Goal: Task Accomplishment & Management: Manage account settings

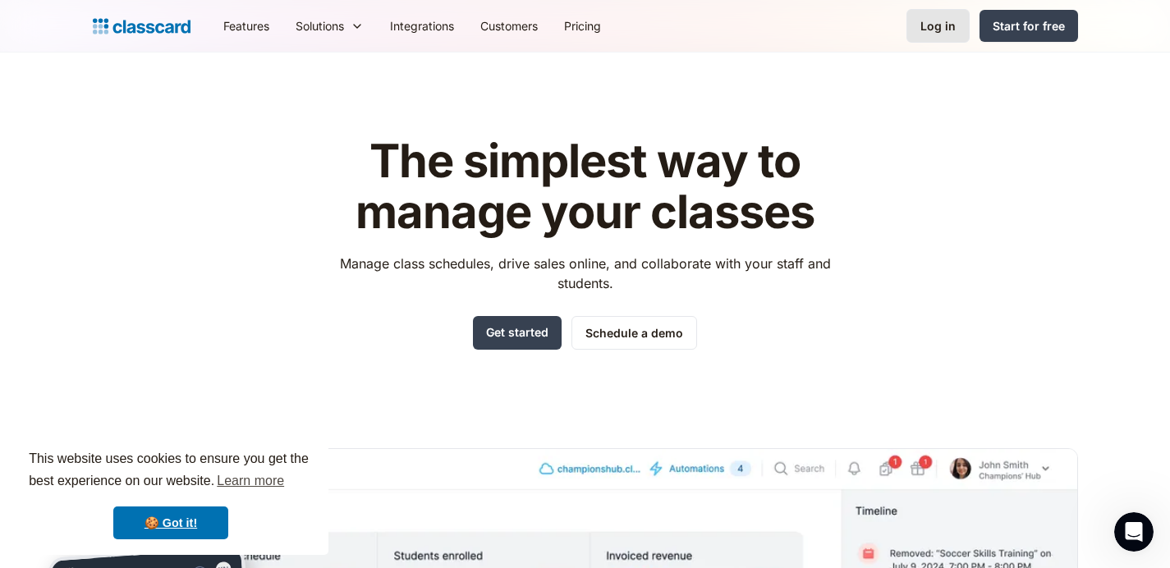
click at [943, 32] on div "Log in" at bounding box center [937, 25] width 35 height 17
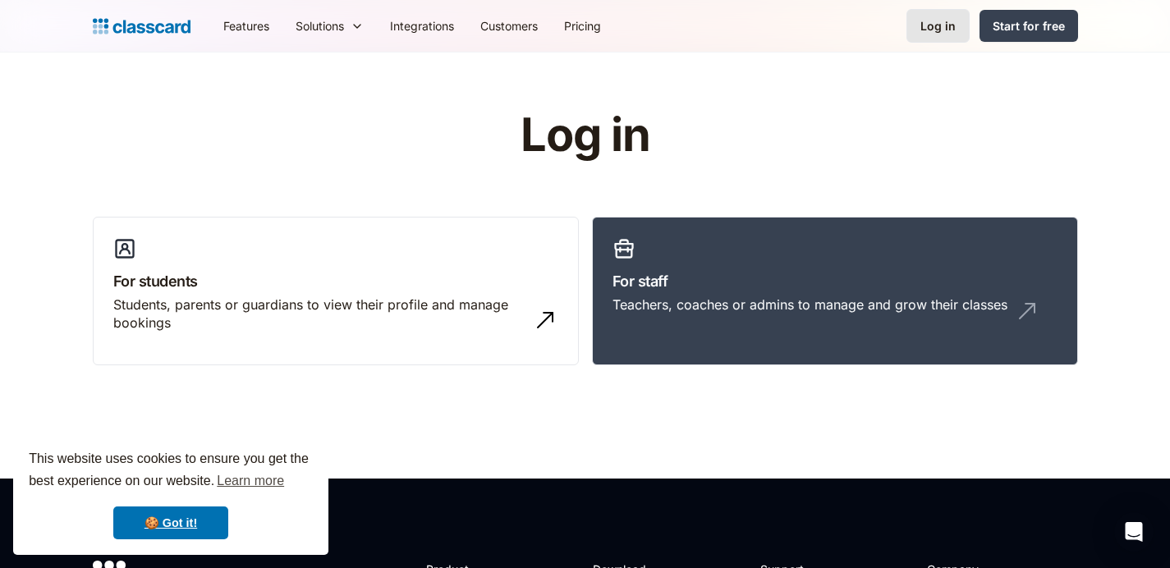
click at [945, 27] on div "Log in" at bounding box center [937, 25] width 35 height 17
click at [835, 261] on link "For staff Teachers, coaches or admins to manage and grow their classes" at bounding box center [835, 291] width 486 height 149
